Goal: Navigation & Orientation: Find specific page/section

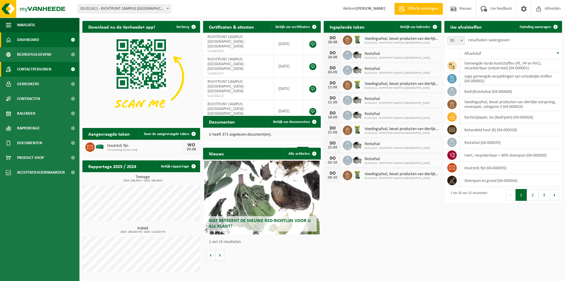
click at [34, 65] on span "Contactpersonen" at bounding box center [34, 69] width 34 height 15
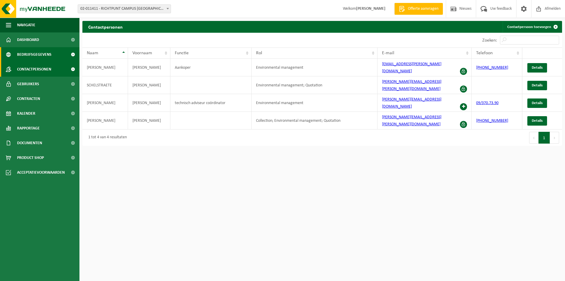
click at [45, 54] on span "Bedrijfsgegevens" at bounding box center [34, 54] width 34 height 15
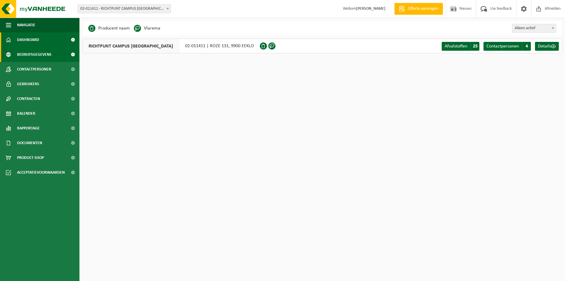
click at [34, 37] on span "Dashboard" at bounding box center [28, 39] width 22 height 15
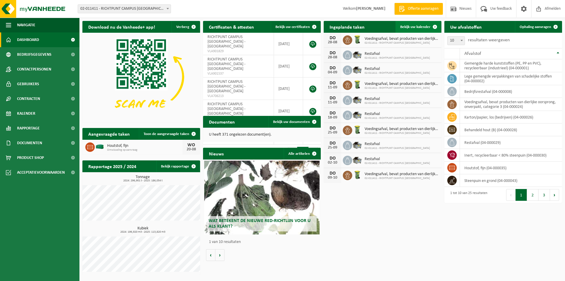
click at [419, 27] on span "Bekijk uw kalender" at bounding box center [416, 27] width 30 height 4
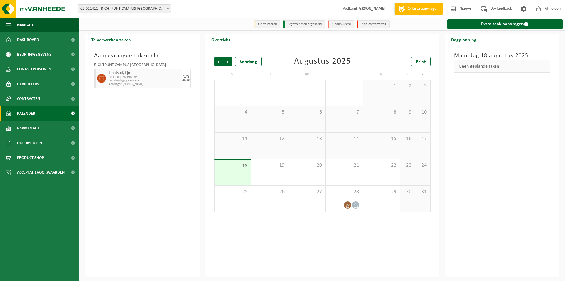
click at [133, 80] on span "Omwisseling op aanvraag" at bounding box center [145, 81] width 72 height 4
